Goal: Information Seeking & Learning: Learn about a topic

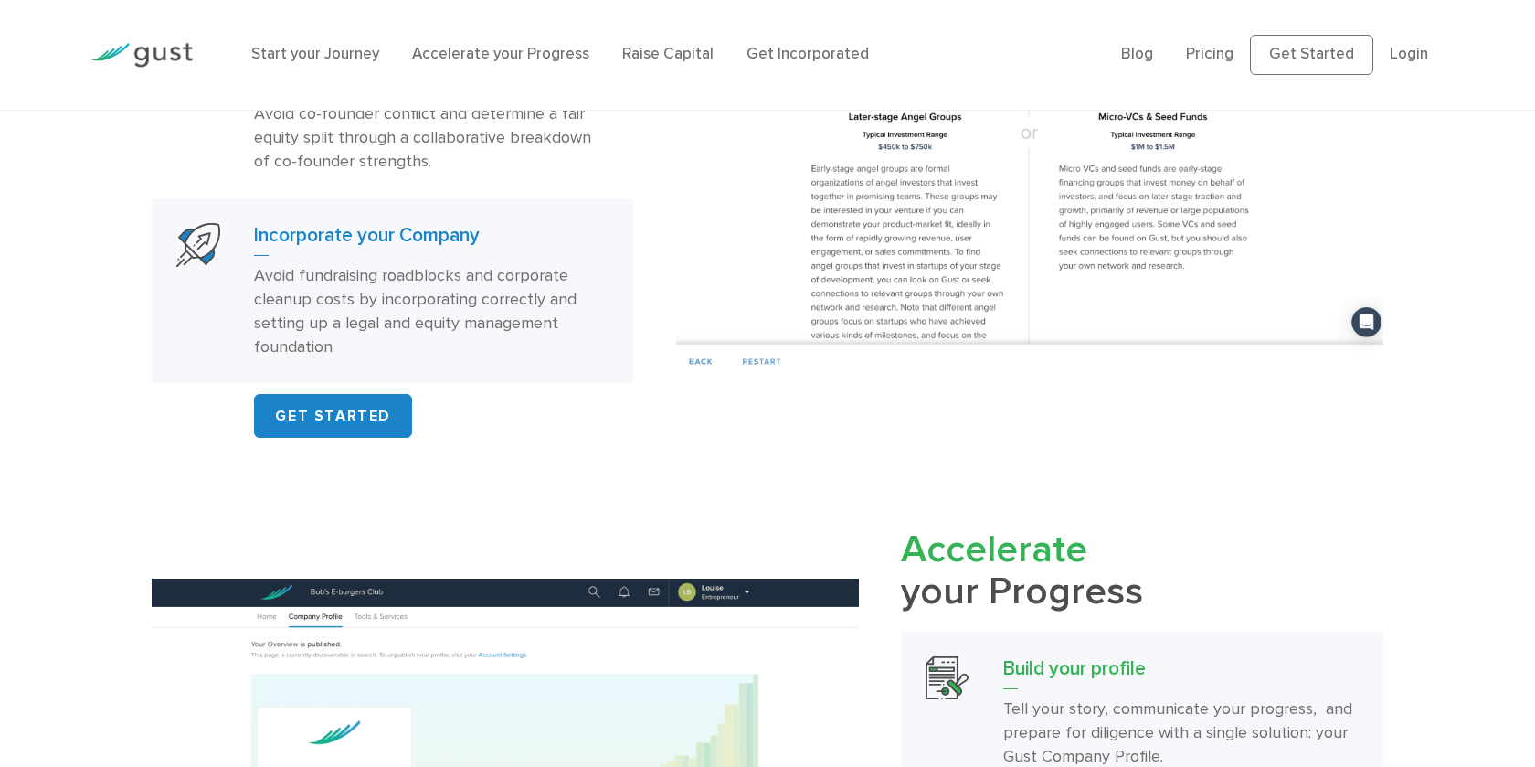
scroll to position [1416, 0]
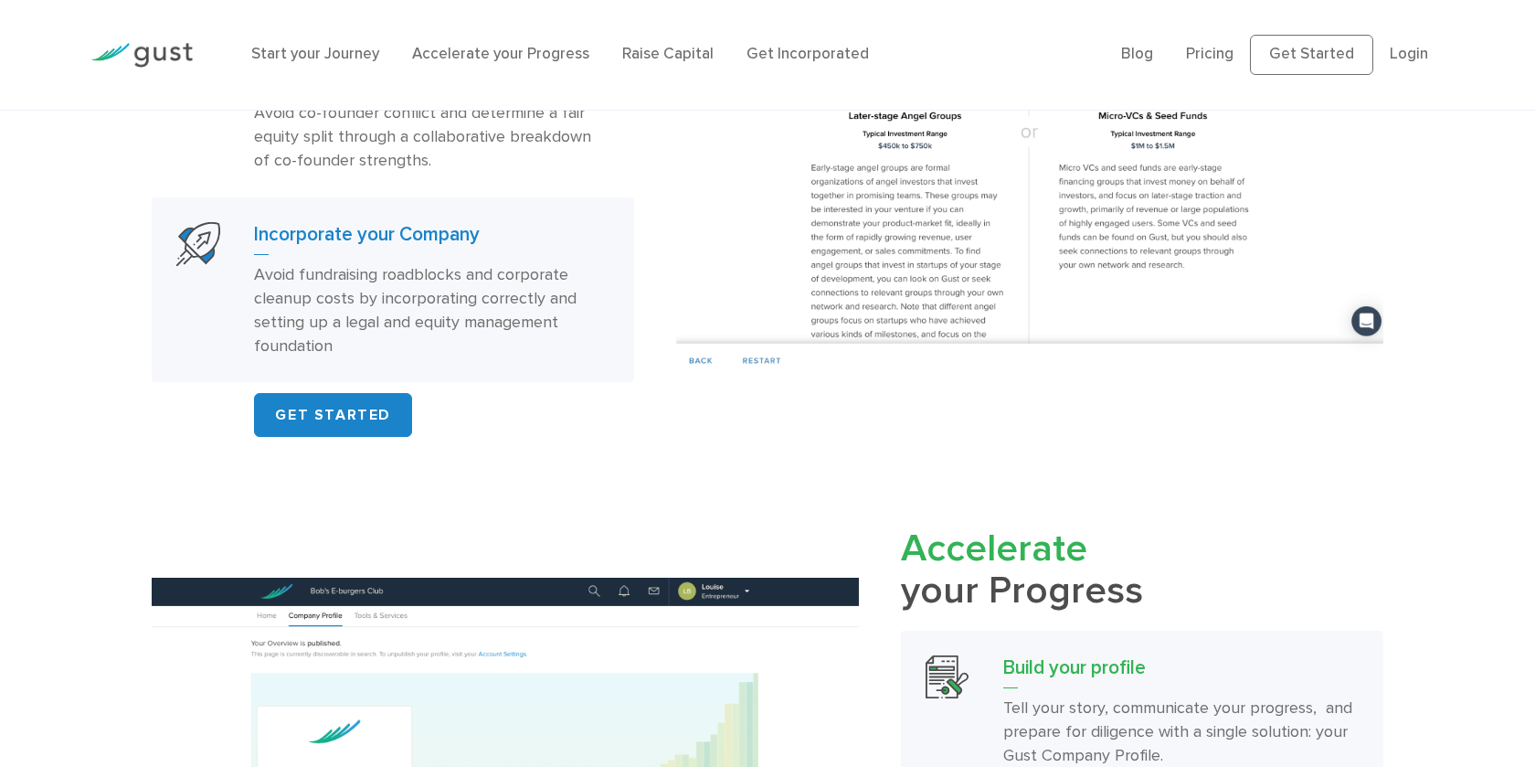
click at [377, 253] on h3 "Incorporate your Company" at bounding box center [432, 238] width 356 height 33
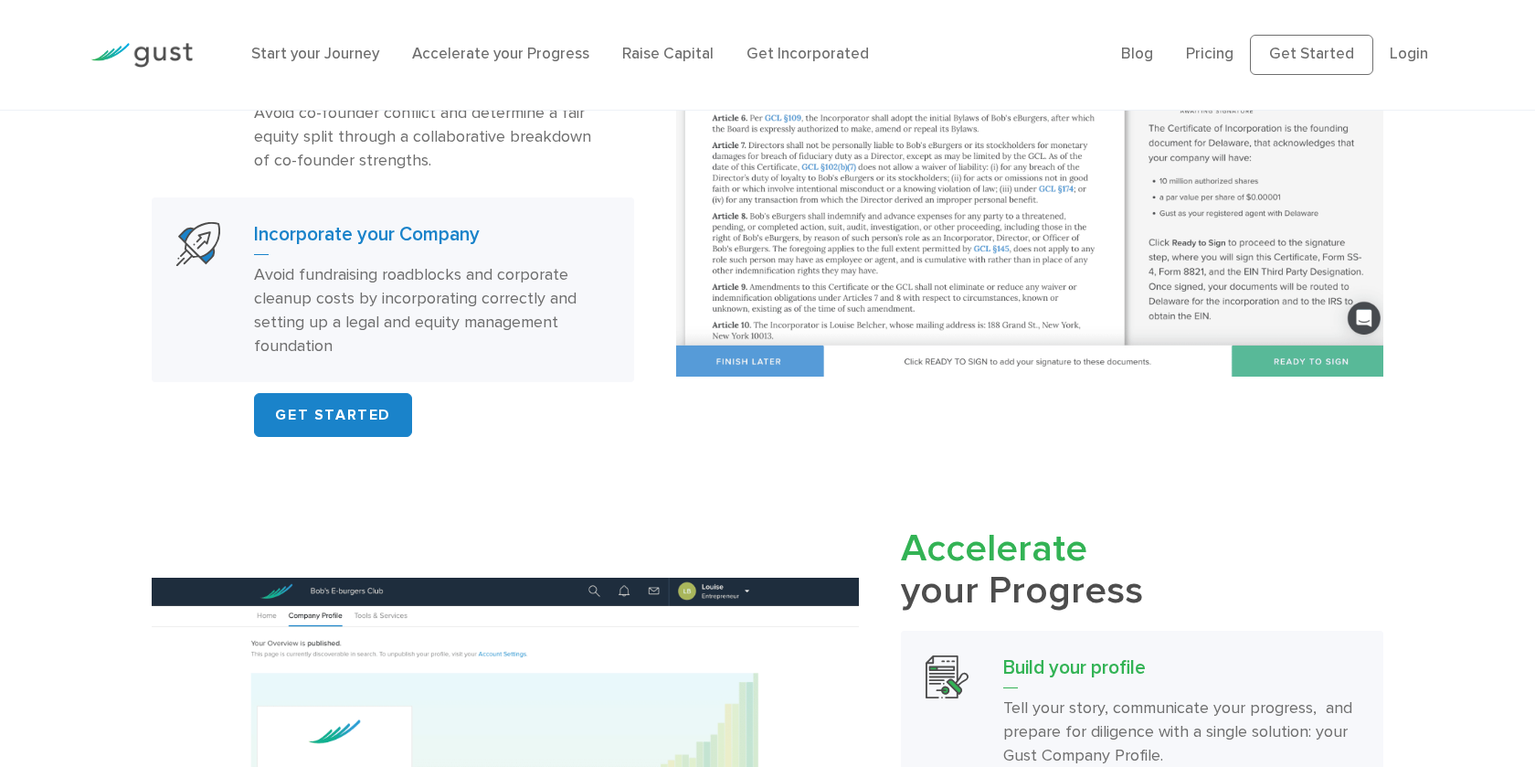
click at [937, 261] on img at bounding box center [1029, 105] width 707 height 543
click at [1290, 376] on img at bounding box center [1029, 105] width 707 height 543
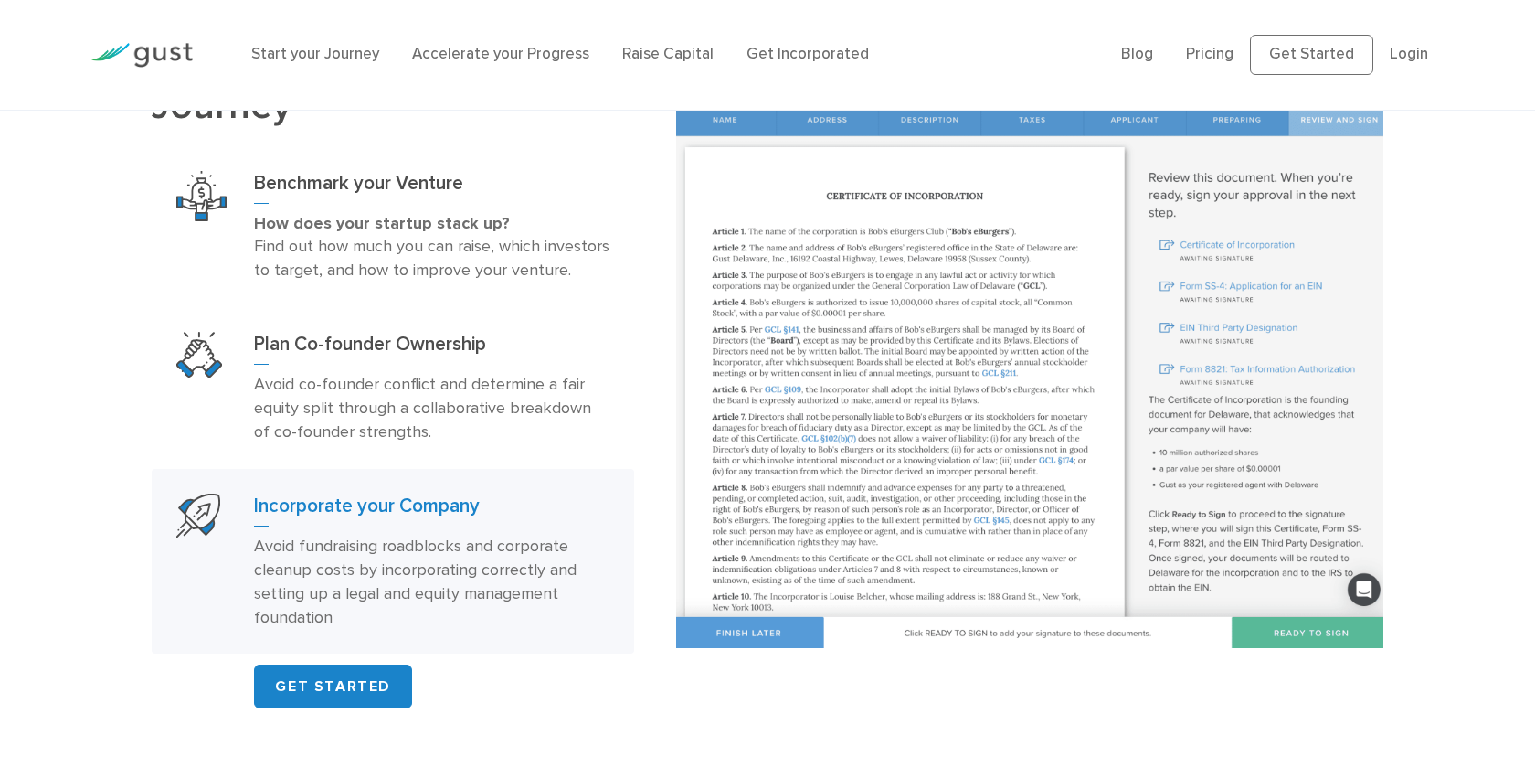
scroll to position [1114, 0]
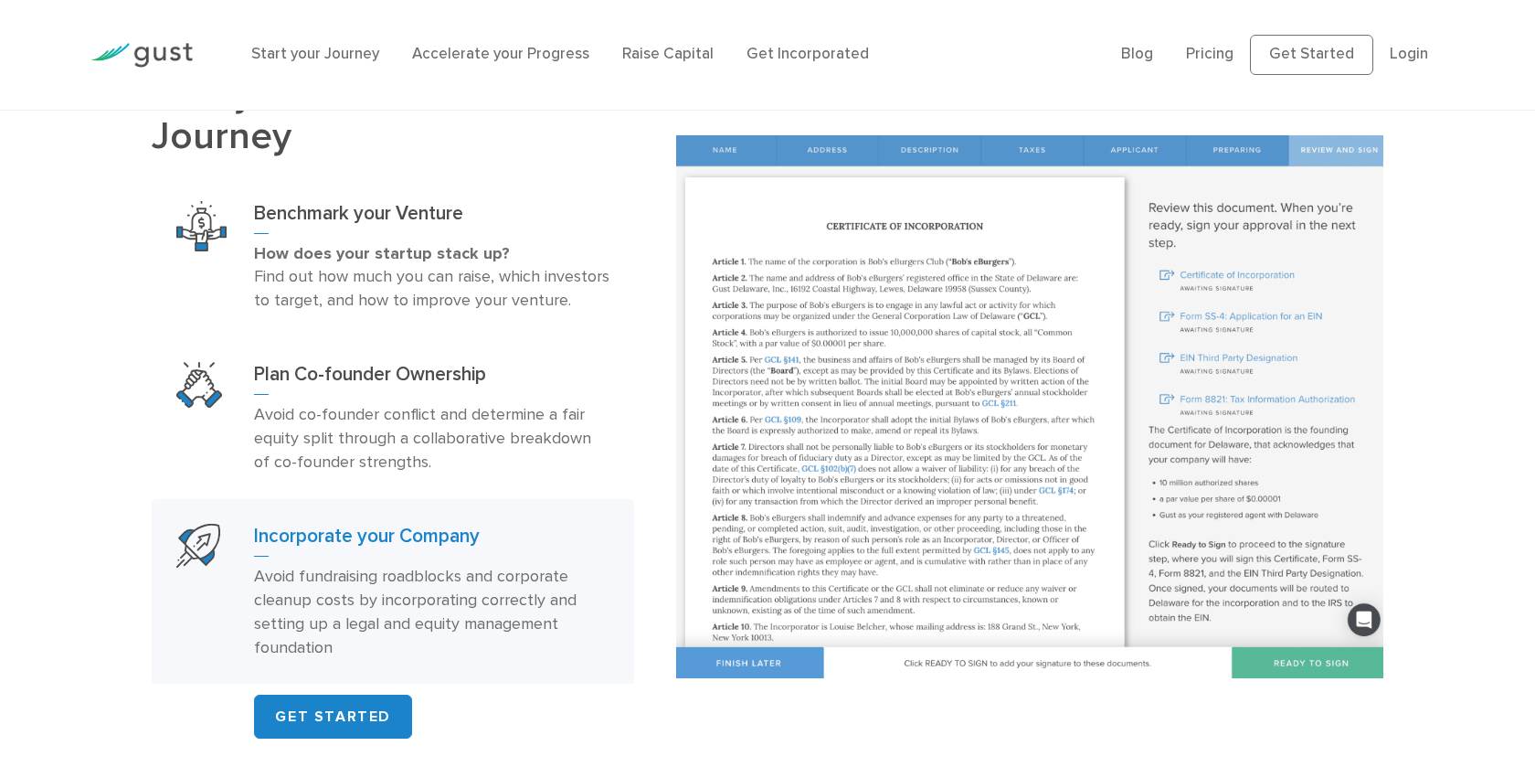
click at [771, 151] on img at bounding box center [1029, 406] width 707 height 543
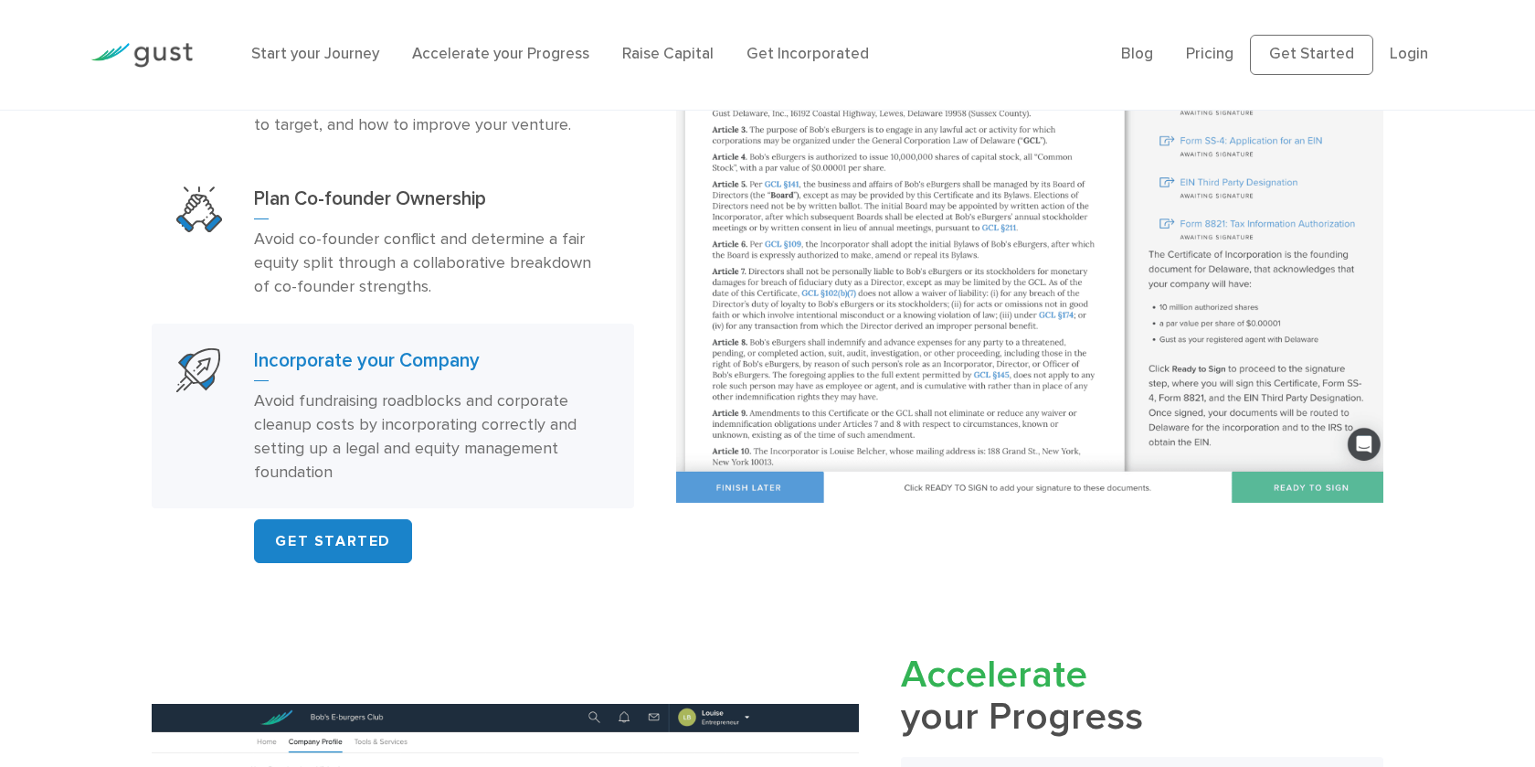
scroll to position [1241, 0]
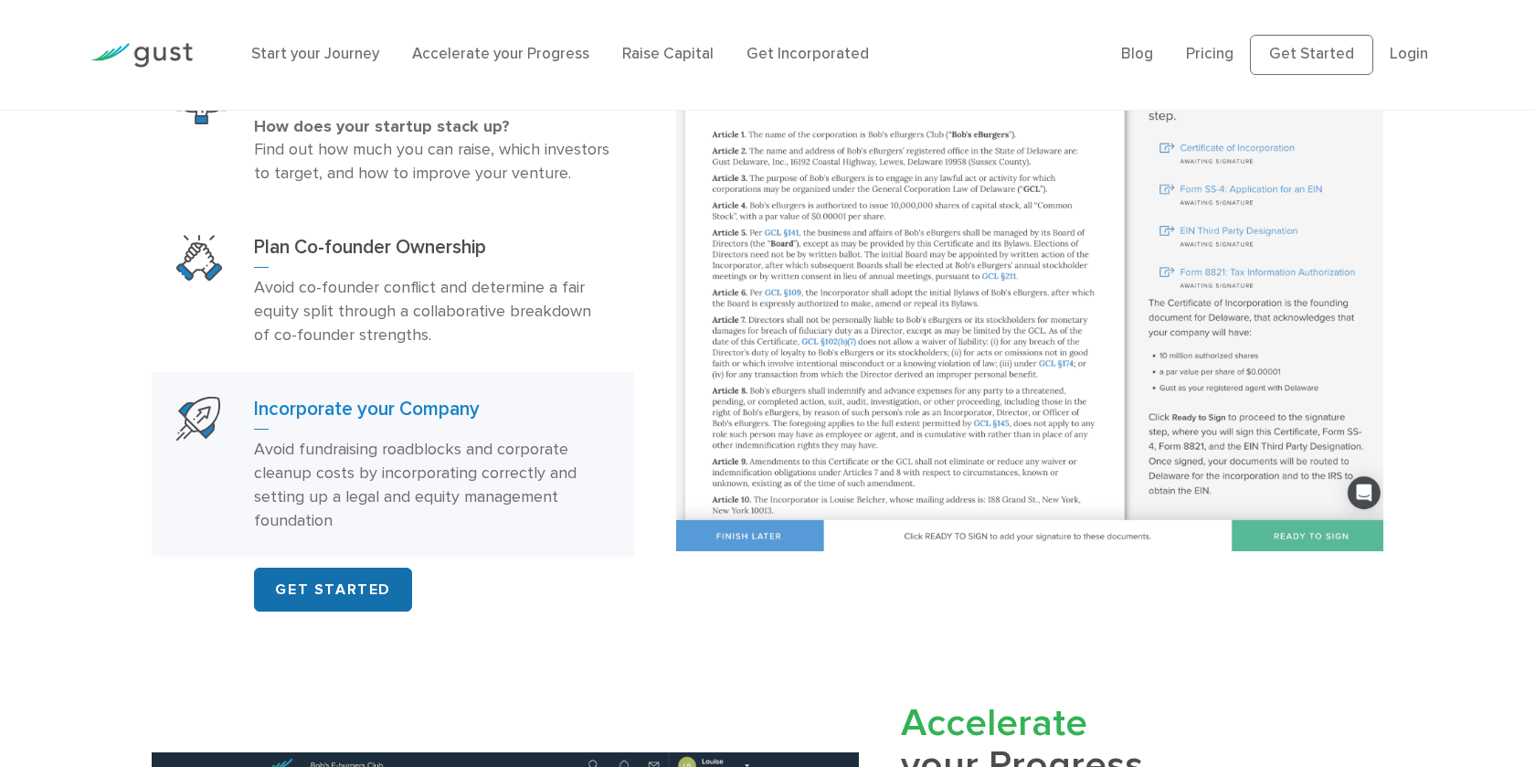
click at [367, 611] on link "GET STARTED" at bounding box center [333, 590] width 158 height 44
click at [156, 62] on img at bounding box center [141, 55] width 102 height 25
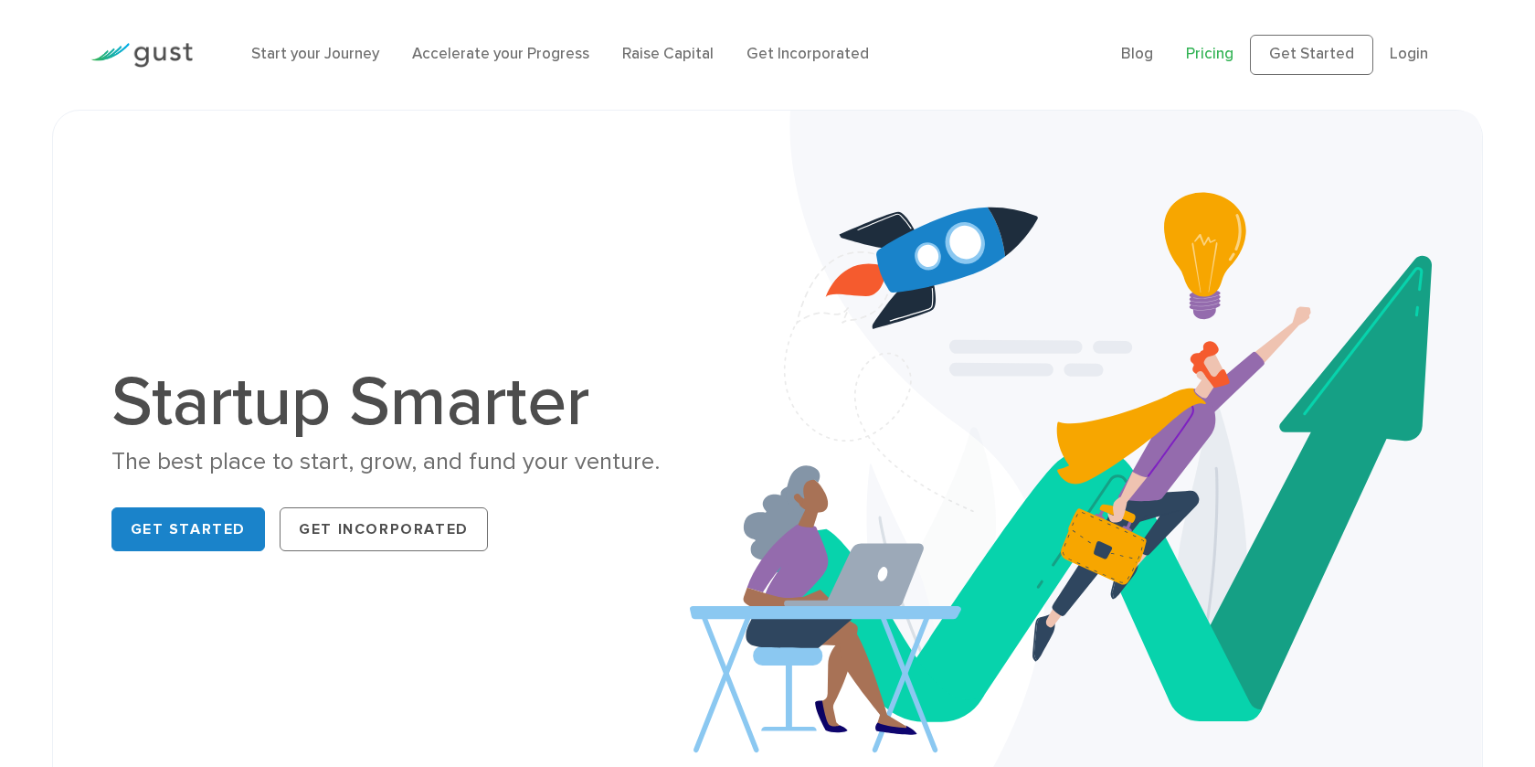
click at [1211, 57] on link "Pricing" at bounding box center [1210, 54] width 48 height 18
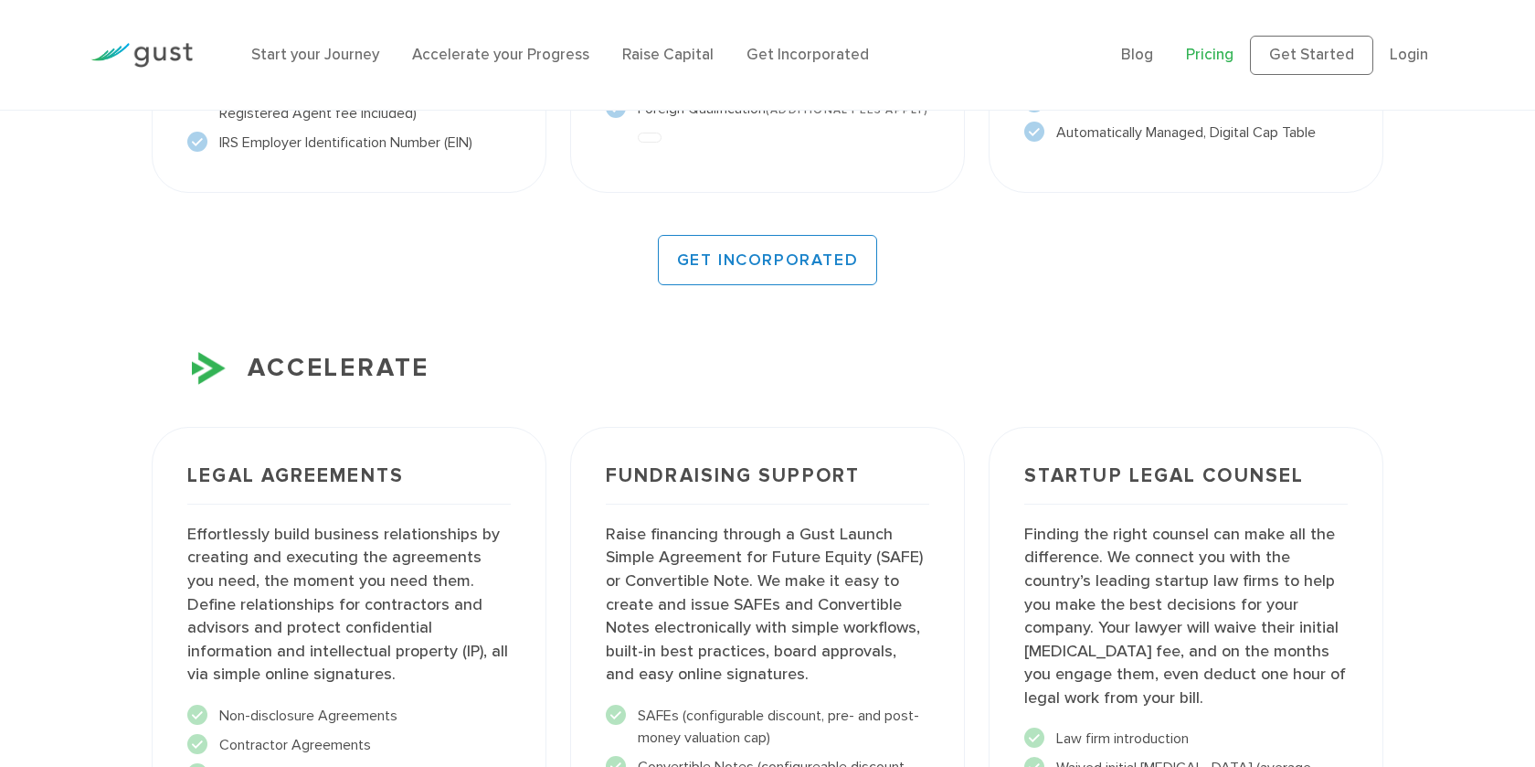
scroll to position [1827, 0]
